Goal: Information Seeking & Learning: Learn about a topic

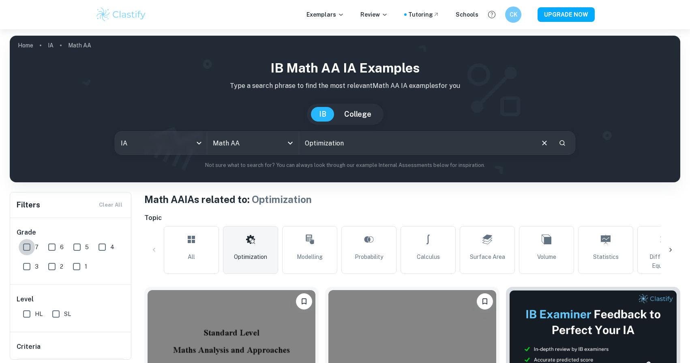
click at [26, 249] on input "7" at bounding box center [27, 247] width 16 height 16
checkbox input "true"
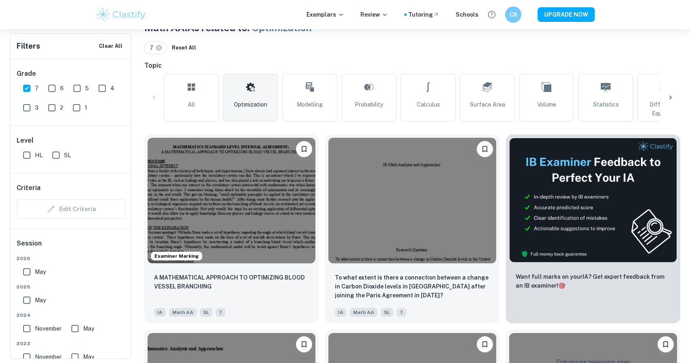
scroll to position [197, 0]
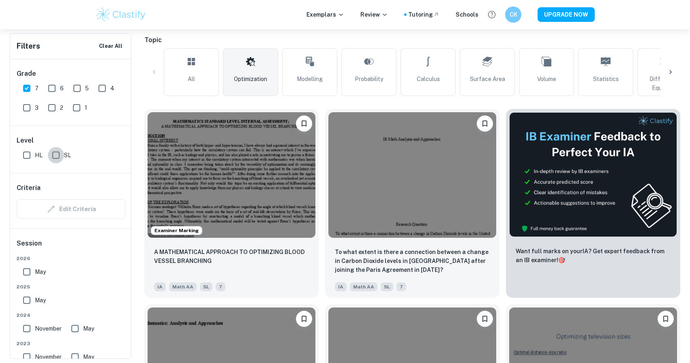
click at [54, 157] on input "SL" at bounding box center [56, 155] width 16 height 16
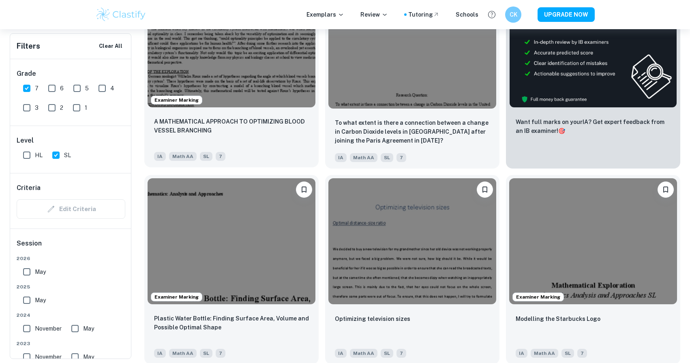
scroll to position [330, 0]
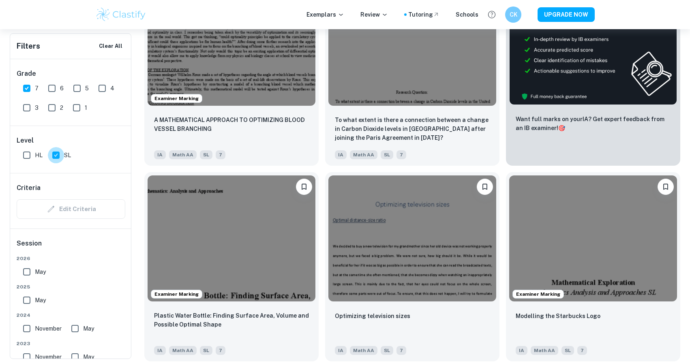
click at [58, 159] on input "SL" at bounding box center [56, 155] width 16 height 16
checkbox input "false"
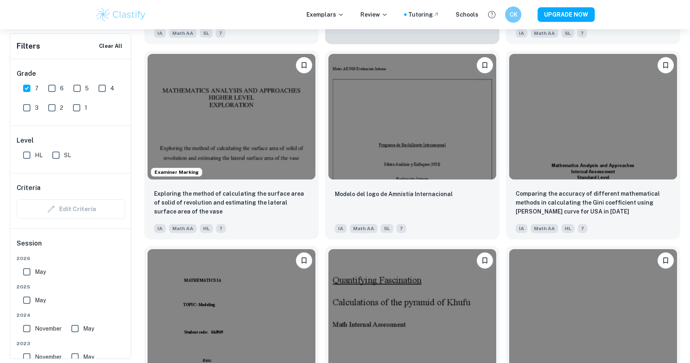
scroll to position [1823, 0]
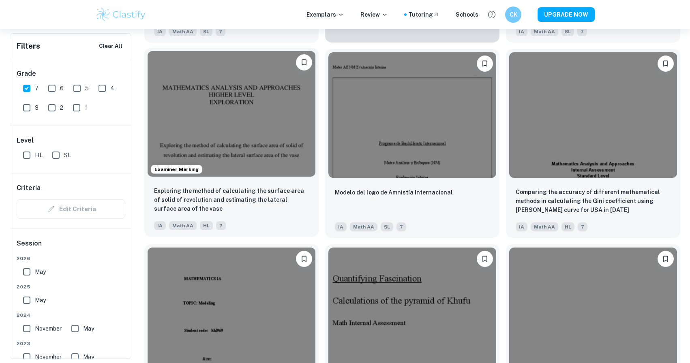
click at [238, 146] on img at bounding box center [232, 114] width 168 height 126
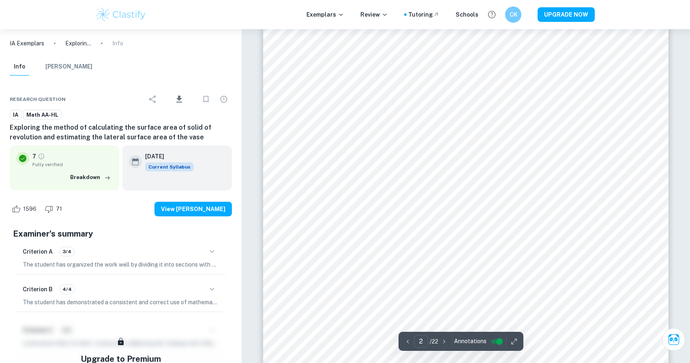
scroll to position [712, 0]
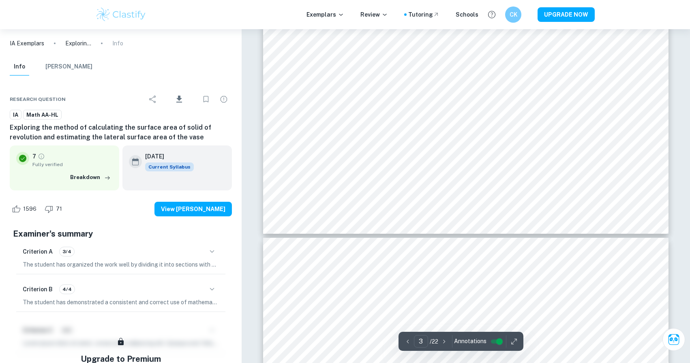
type input "4"
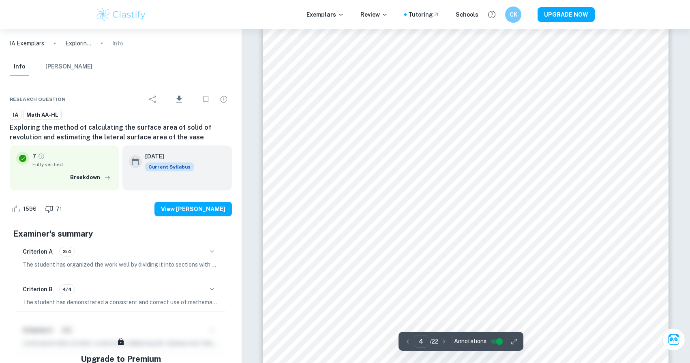
scroll to position [2132, 0]
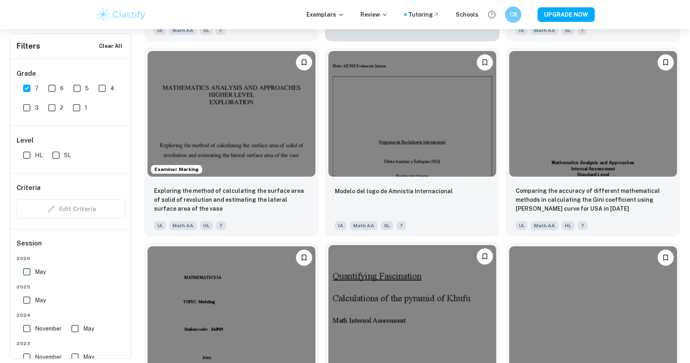
scroll to position [1822, 0]
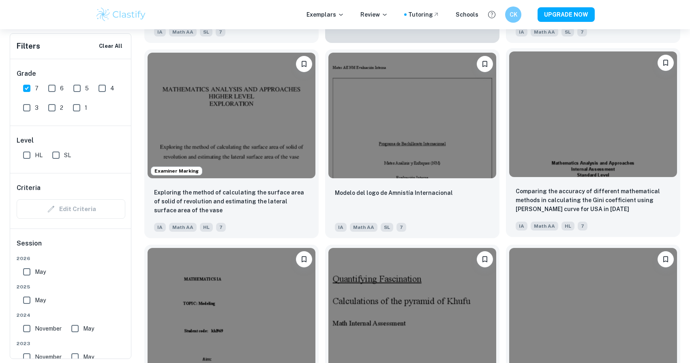
click at [543, 147] on img at bounding box center [593, 114] width 168 height 126
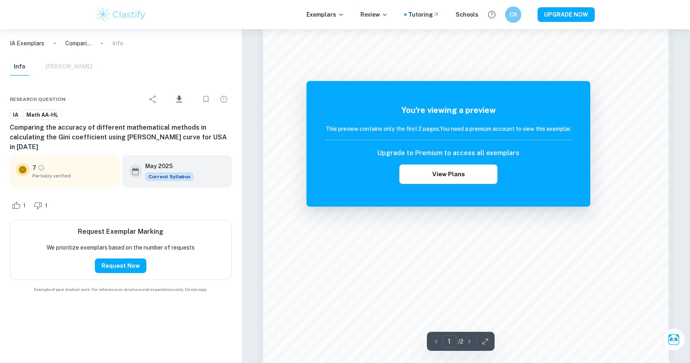
scroll to position [783, 0]
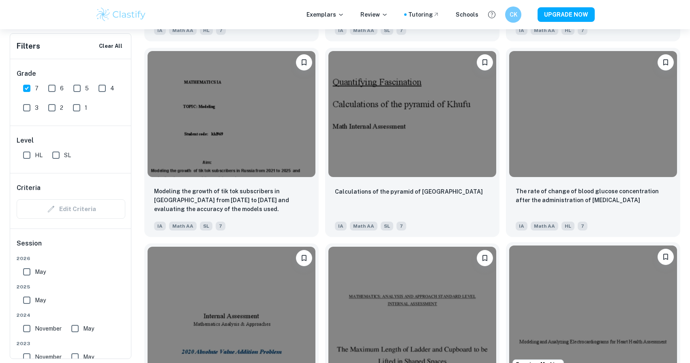
scroll to position [2022, 0]
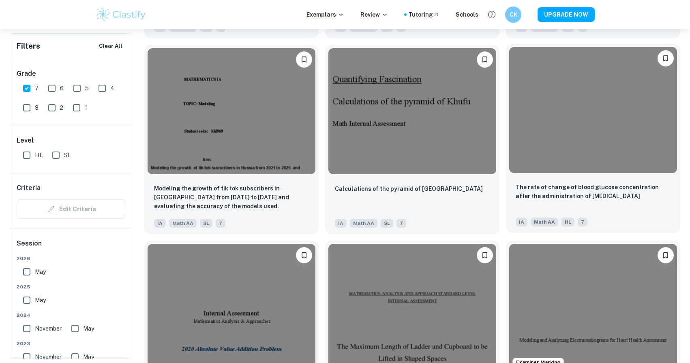
click at [555, 131] on img at bounding box center [593, 110] width 168 height 126
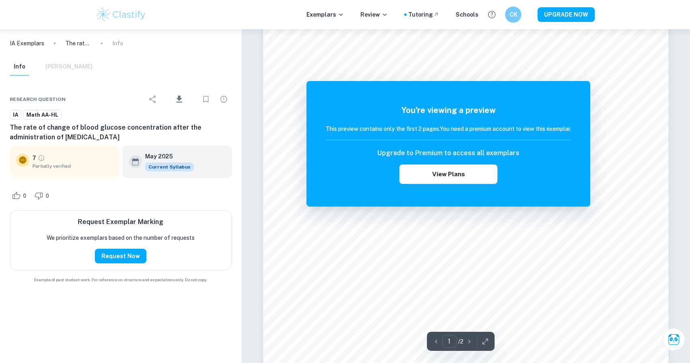
scroll to position [232, 0]
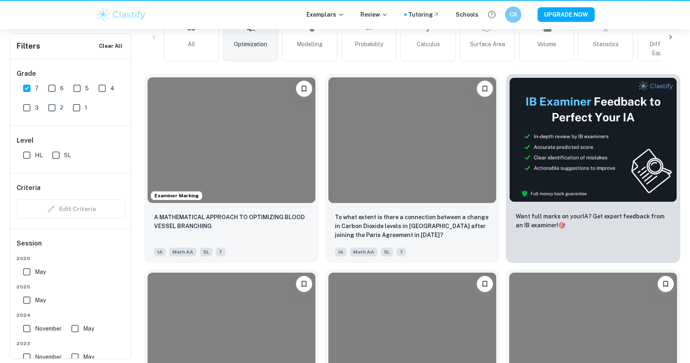
scroll to position [2022, 0]
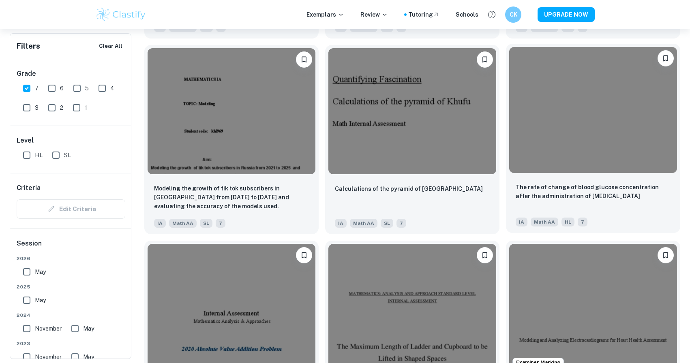
click at [546, 136] on img at bounding box center [593, 110] width 168 height 126
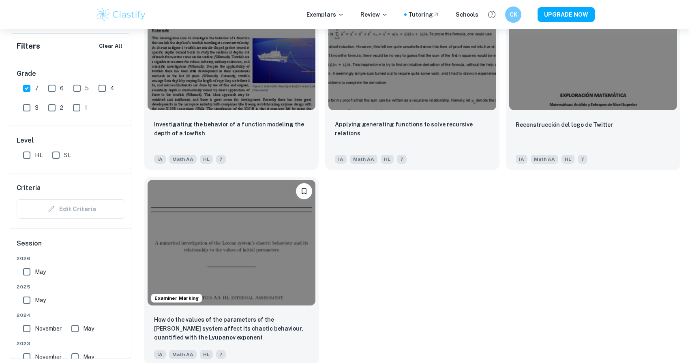
scroll to position [4045, 0]
